Goal: Task Accomplishment & Management: Complete application form

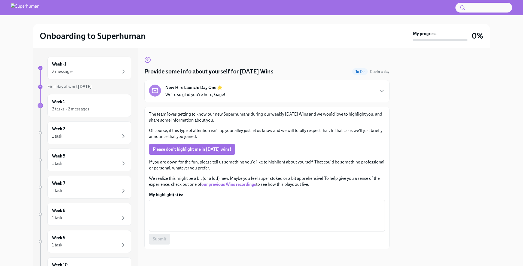
click at [222, 183] on strong "our previous Wins recordings" at bounding box center [228, 184] width 55 height 5
click at [235, 204] on textarea "My highlight(s) is:" at bounding box center [266, 216] width 229 height 26
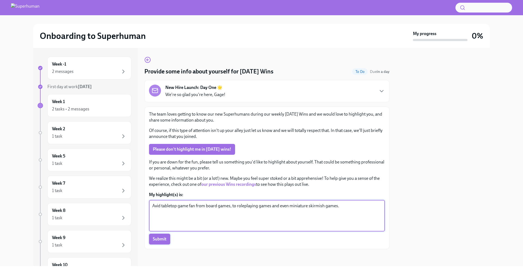
type textarea "Avid tabletop game fan from board games, to roleplaying games and even miniatur…"
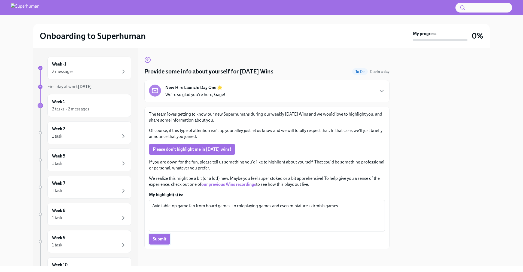
click at [158, 241] on span "Submit" at bounding box center [160, 239] width 14 height 5
click at [76, 95] on div "Week 1 2 tasks • 2 messages" at bounding box center [89, 106] width 84 height 23
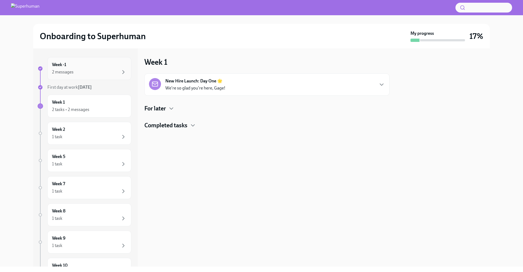
click at [88, 72] on div "2 messages" at bounding box center [89, 72] width 75 height 7
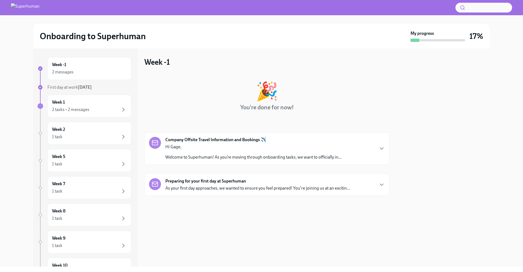
click at [363, 161] on div "Company Offsite Travel Information and Bookings ✈️ Hi Gage, Welcome to Superhum…" at bounding box center [266, 148] width 245 height 33
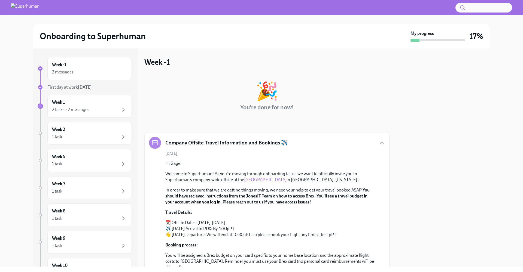
click at [363, 161] on p "Hi Gage," at bounding box center [270, 164] width 211 height 6
click at [108, 99] on div "Week 1 2 tasks • 2 messages" at bounding box center [89, 106] width 84 height 23
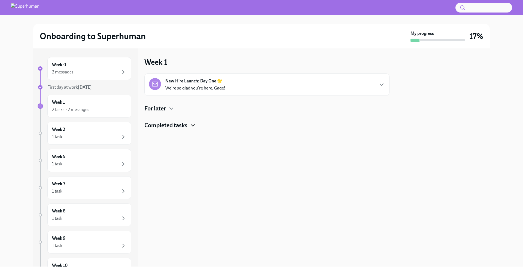
click at [191, 122] on icon "button" at bounding box center [193, 125] width 7 height 7
click at [191, 123] on icon "button" at bounding box center [193, 125] width 7 height 7
click at [233, 90] on div "New Hire Launch: Day One 🌟 We're so glad you're here, Gage!" at bounding box center [267, 84] width 236 height 13
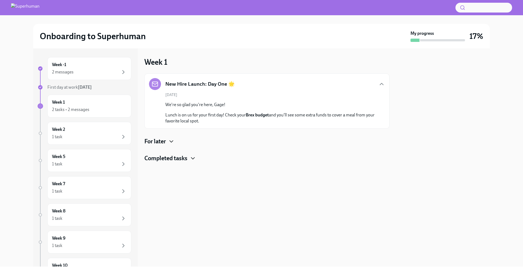
click at [173, 139] on icon "button" at bounding box center [171, 141] width 7 height 7
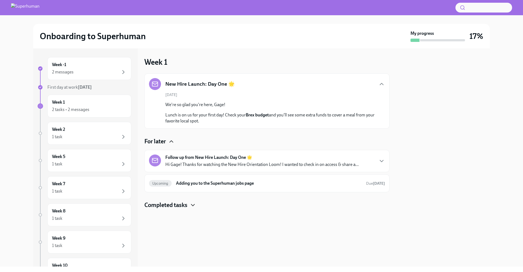
click at [195, 165] on p "Hi Gage! Thanks for watching the New Hire Orientation Loom! I wanted to check i…" at bounding box center [261, 165] width 193 height 6
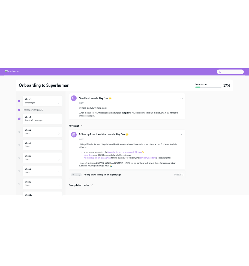
scroll to position [21, 0]
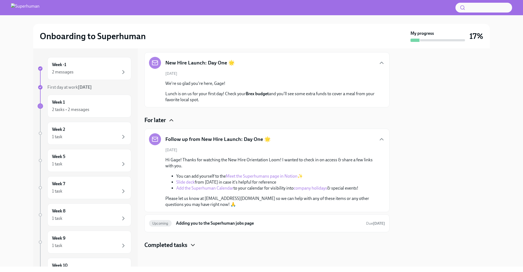
click at [258, 201] on p "Please let us know at people@superhuman.com so we can help with any of these it…" at bounding box center [270, 202] width 211 height 12
click at [444, 90] on div at bounding box center [443, 157] width 94 height 219
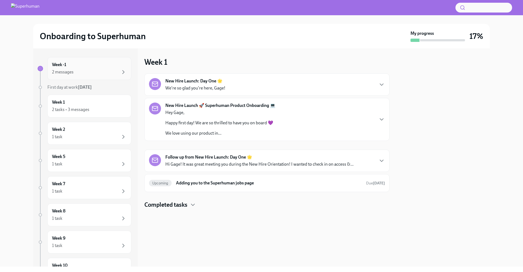
click at [86, 67] on div "Week -1 2 messages" at bounding box center [89, 69] width 75 height 14
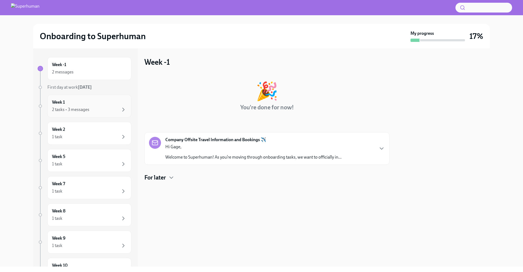
click at [105, 107] on div "2 tasks • 3 messages" at bounding box center [89, 110] width 75 height 7
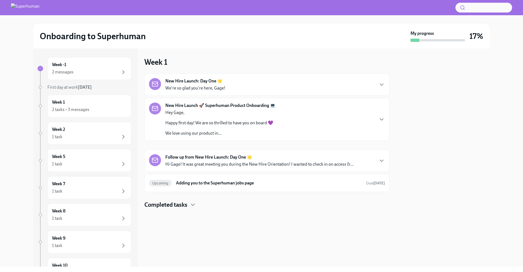
click at [248, 86] on div "New Hire Launch: Day One 🌟 We're so glad you're here, Gage!" at bounding box center [267, 84] width 236 height 13
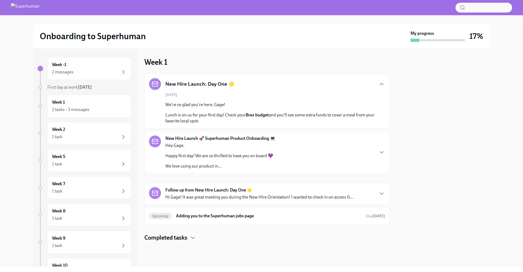
click at [248, 86] on div "New Hire Launch: Day One 🌟" at bounding box center [267, 84] width 236 height 12
click at [248, 83] on icon "button" at bounding box center [381, 84] width 7 height 7
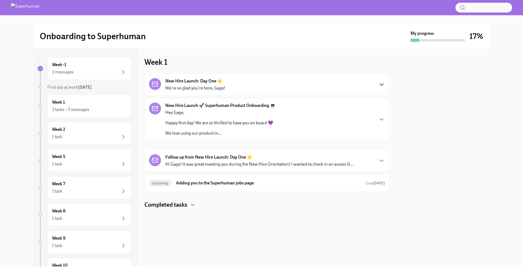
click at [248, 120] on div "New Hire Launch 🚀 Superhuman Product Onboarding 💻 Hey Gage, Happy first day! We…" at bounding box center [267, 120] width 236 height 34
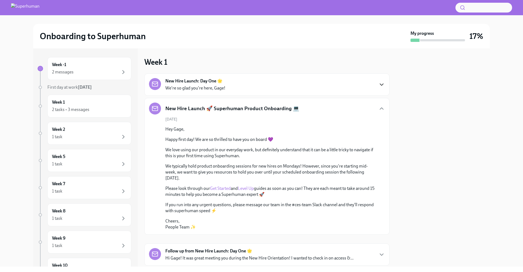
click at [248, 120] on div "[DATE] Hey Gage, Happy first day! We are so thrilled to have you on board 💜 We …" at bounding box center [267, 174] width 236 height 114
click at [248, 106] on div "New Hire Launch 🚀 Superhuman Product Onboarding 💻 [DATE] Hey Gage, Happy first …" at bounding box center [266, 166] width 245 height 137
click at [248, 108] on div "New Hire Launch 🚀 Superhuman Product Onboarding 💻" at bounding box center [267, 109] width 236 height 12
click at [248, 106] on icon "button" at bounding box center [381, 108] width 7 height 7
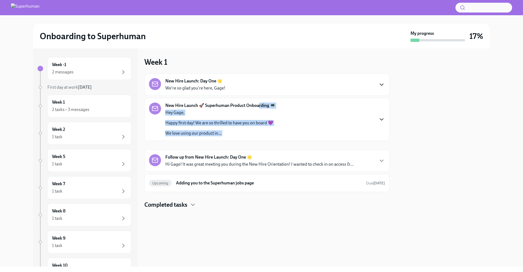
drag, startPoint x: 260, startPoint y: 105, endPoint x: 251, endPoint y: 152, distance: 48.2
click at [248, 153] on div "New Hire Launch: Day One 🌟 We're so glad you're here, Gage! New Hire Launch 🚀 S…" at bounding box center [266, 133] width 245 height 119
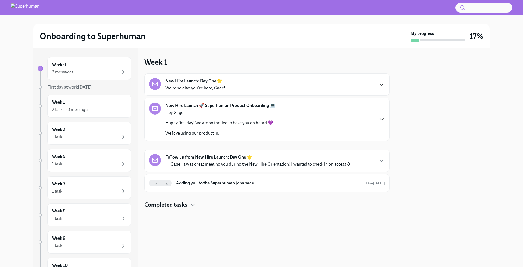
click at [248, 101] on div "New Hire Launch 🚀 Superhuman Product Onboarding 💻 Hey Gage, Happy first day! We…" at bounding box center [266, 119] width 245 height 43
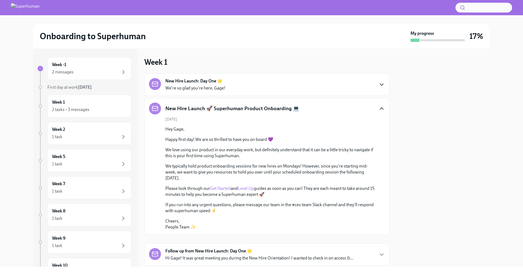
click at [248, 88] on div "New Hire Launch: Day One 🌟 We're so glad you're here, Gage!" at bounding box center [267, 84] width 236 height 13
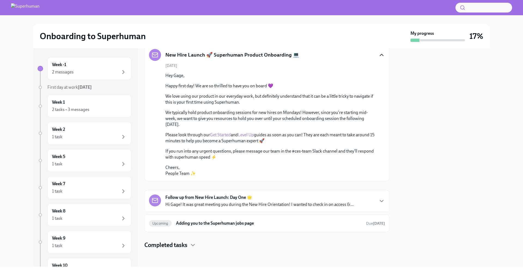
scroll to position [87, 0]
click at [187, 221] on h6 "Adding you to the Superhuman jobs page" at bounding box center [269, 224] width 186 height 6
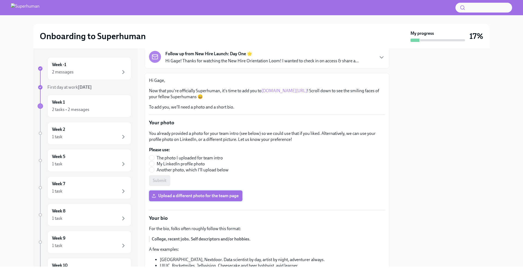
scroll to position [55, 0]
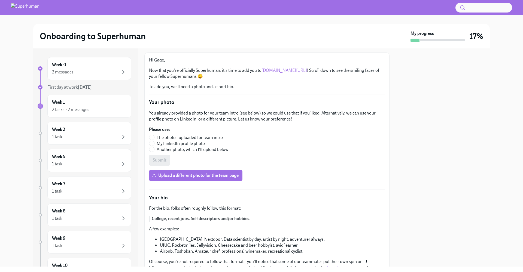
click at [195, 137] on span "The photo I uploaded for team intro" at bounding box center [190, 138] width 66 height 6
click at [154, 137] on input "The photo I uploaded for team intro" at bounding box center [151, 137] width 5 height 5
radio input "true"
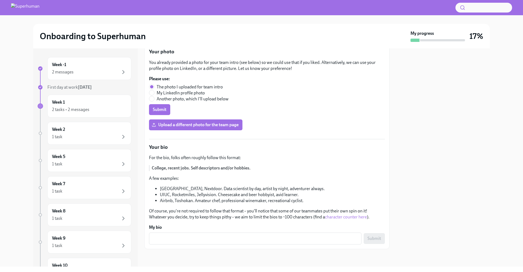
scroll to position [203, 0]
click at [196, 242] on textarea "My bio" at bounding box center [255, 239] width 206 height 7
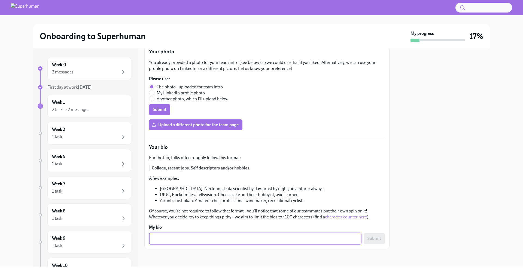
paste textarea "[URL][DOMAIN_NAME]"
type textarea "[URL][DOMAIN_NAME]"
